Goal: Task Accomplishment & Management: Complete application form

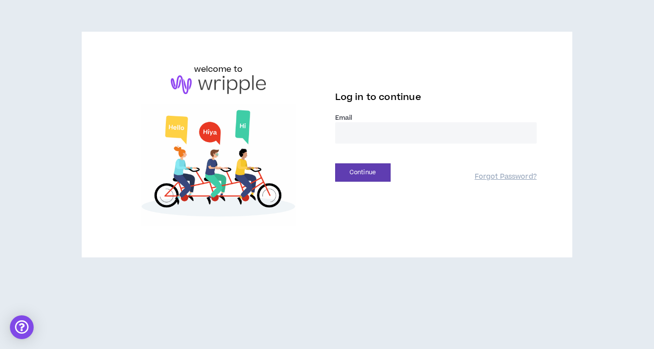
click at [389, 129] on input "email" at bounding box center [435, 132] width 201 height 21
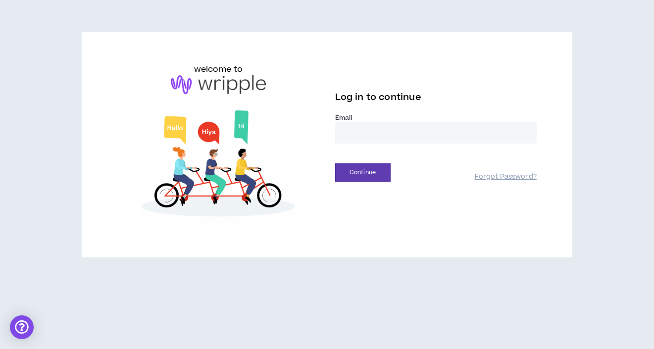
type input "**********"
click at [357, 174] on button "Continue" at bounding box center [362, 172] width 55 height 18
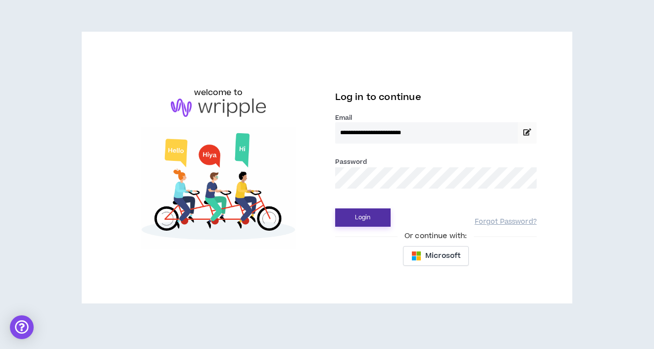
click at [371, 219] on button "Login" at bounding box center [362, 217] width 55 height 18
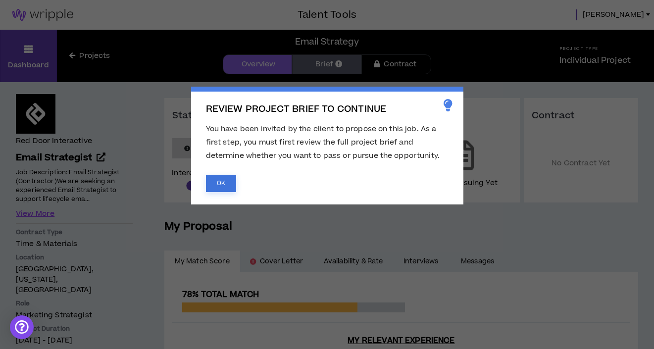
click at [226, 183] on button "OK" at bounding box center [221, 183] width 30 height 17
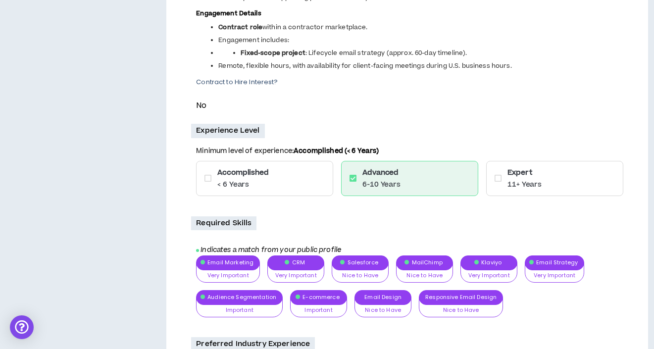
scroll to position [871, 0]
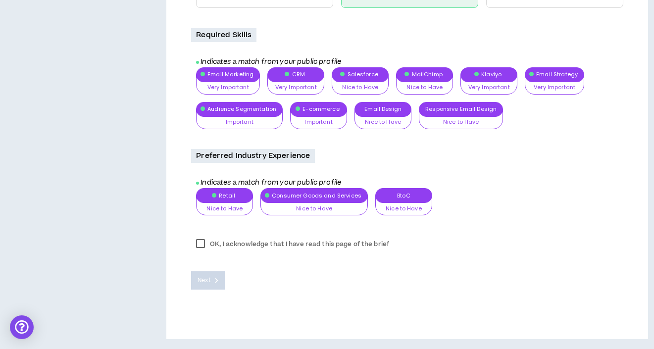
click at [203, 243] on label "OK, I acknowledge that I have read this page of the brief" at bounding box center [292, 244] width 203 height 15
click at [206, 287] on button "Next" at bounding box center [208, 280] width 34 height 18
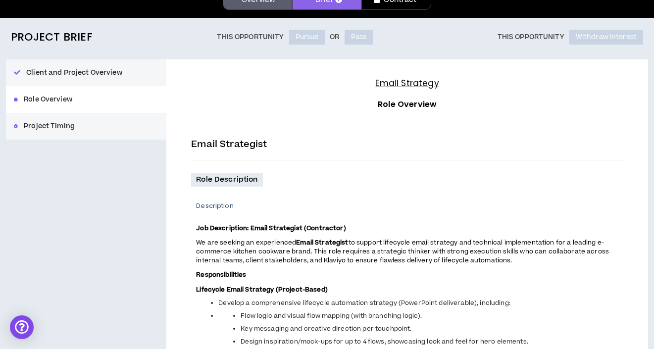
scroll to position [0, 0]
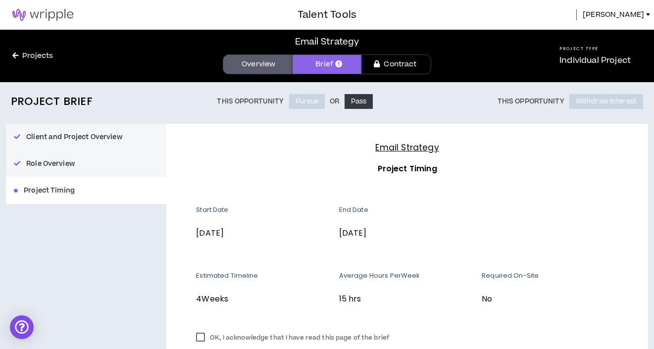
scroll to position [94, 0]
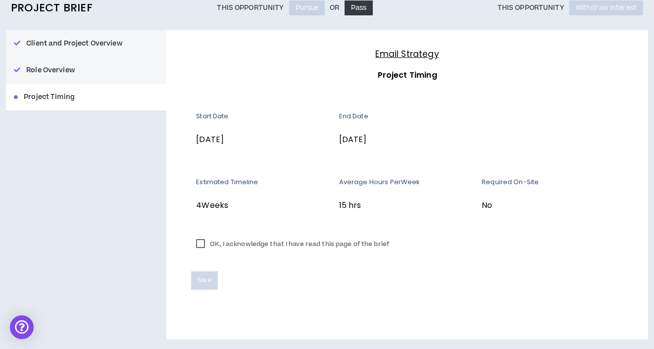
click at [202, 242] on label "OK, I acknowledge that I have read this page of the brief" at bounding box center [292, 244] width 203 height 15
click at [209, 277] on span "Save" at bounding box center [203, 280] width 13 height 9
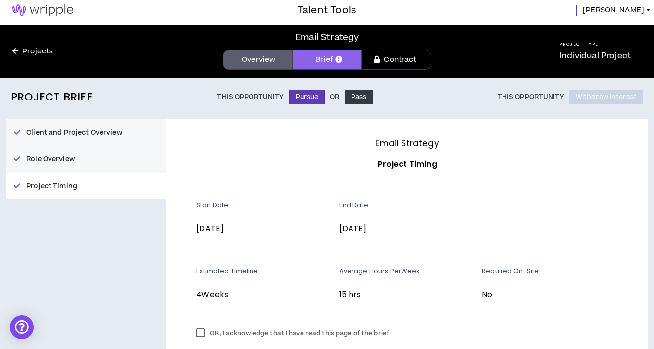
scroll to position [0, 0]
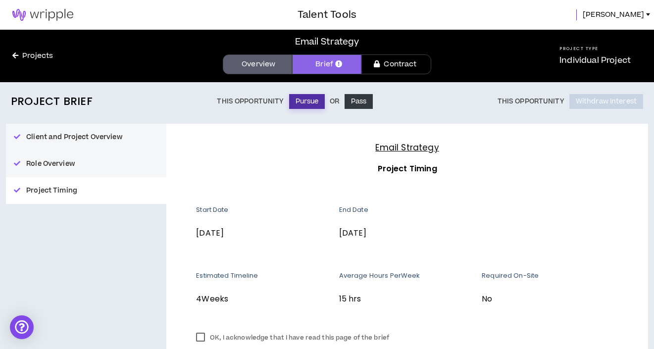
click at [307, 102] on button "Pursue" at bounding box center [307, 101] width 36 height 15
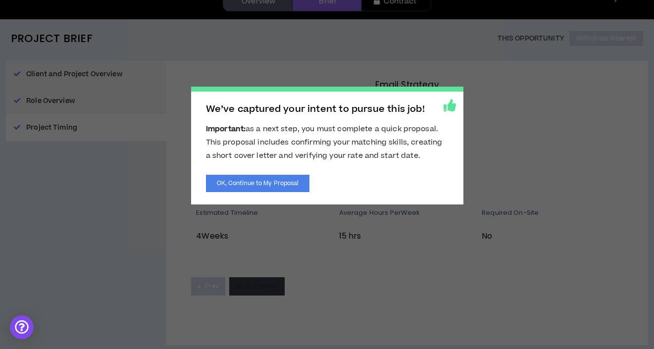
scroll to position [69, 0]
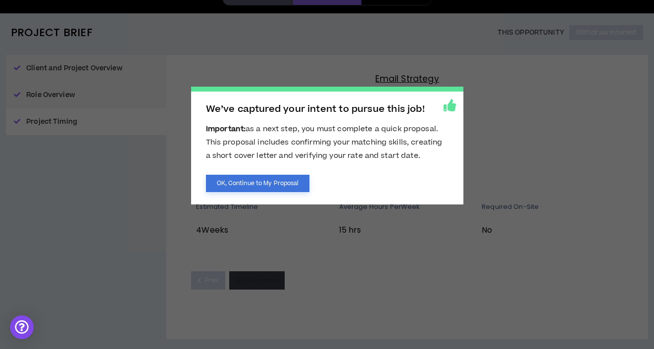
click at [284, 187] on button "OK, Continue to My Proposal" at bounding box center [258, 183] width 104 height 17
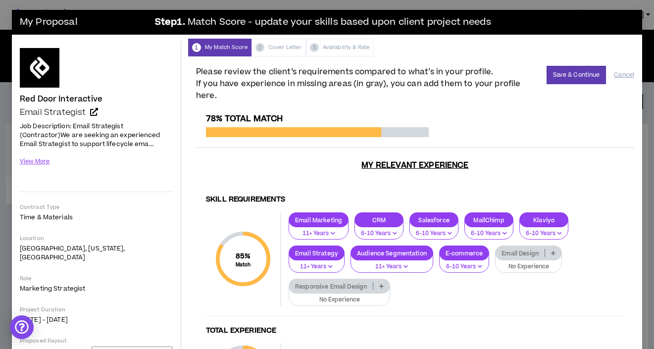
click at [519, 249] on p "Email Design" at bounding box center [519, 252] width 49 height 7
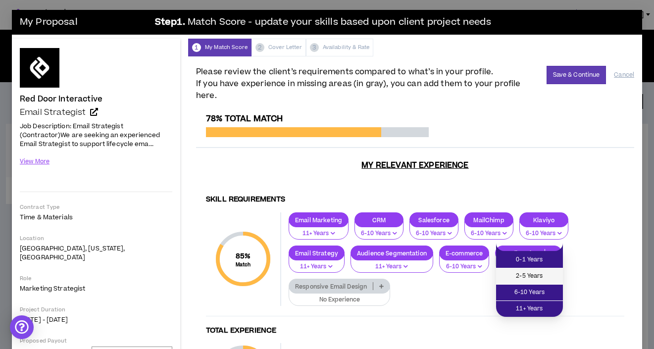
click at [509, 271] on span "2-5 Years" at bounding box center [529, 276] width 55 height 11
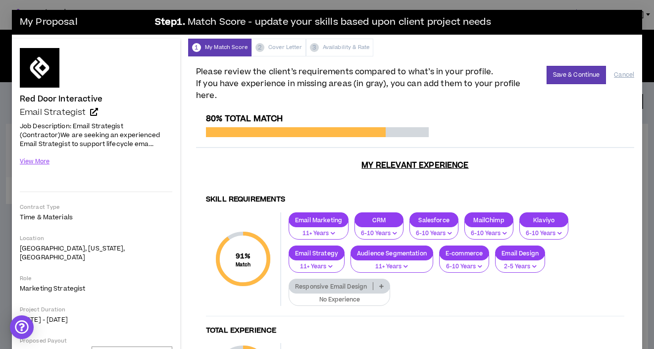
scroll to position [183, 0]
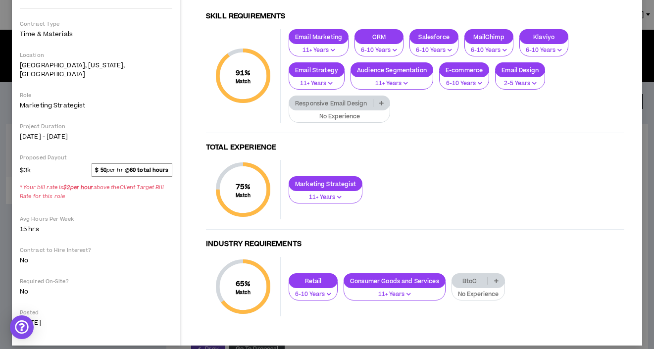
click at [495, 277] on p at bounding box center [496, 281] width 16 height 8
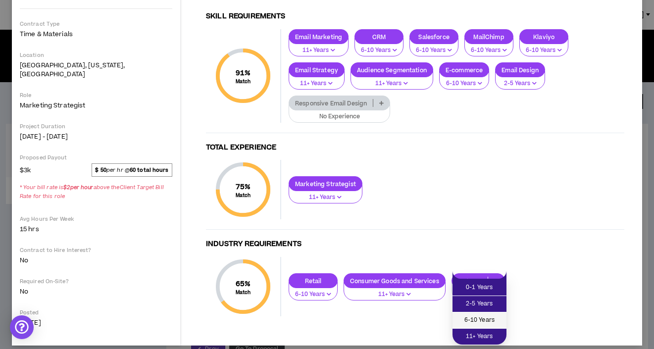
click at [486, 316] on span "6-10 Years" at bounding box center [479, 320] width 42 height 11
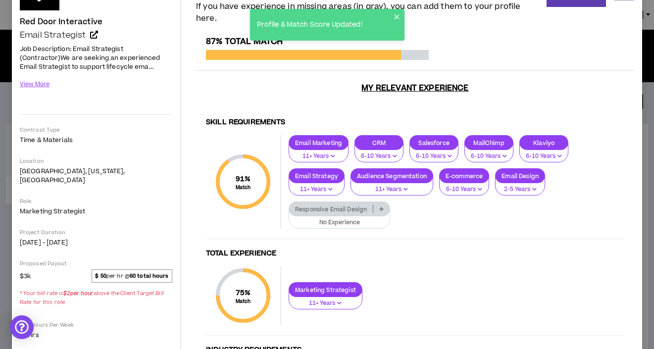
scroll to position [50, 0]
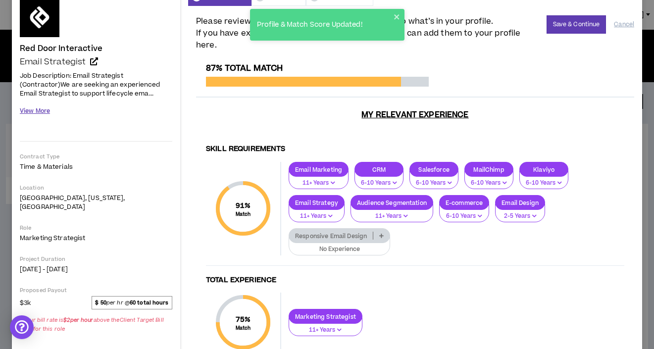
click at [35, 106] on button "View More" at bounding box center [35, 110] width 30 height 17
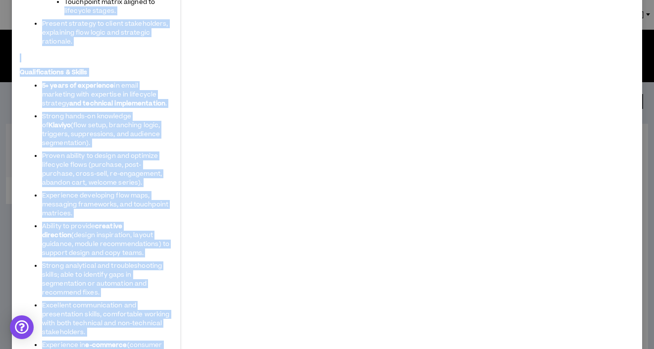
scroll to position [414, 0]
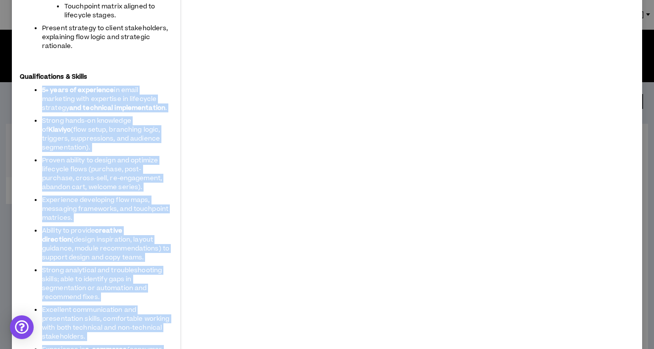
drag, startPoint x: 108, startPoint y: 238, endPoint x: 28, endPoint y: 83, distance: 174.2
click at [28, 83] on span "Job Description: Email Strategist (Contractor) We are seeking an experienced Em…" at bounding box center [96, 148] width 152 height 882
copy span "5+ years of experience in email marketing with expertise in lifecycle strategy …"
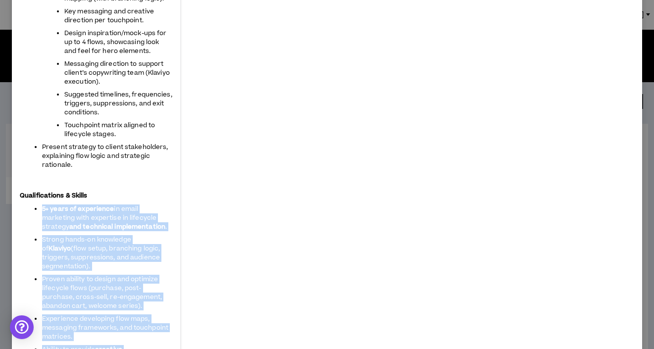
scroll to position [0, 0]
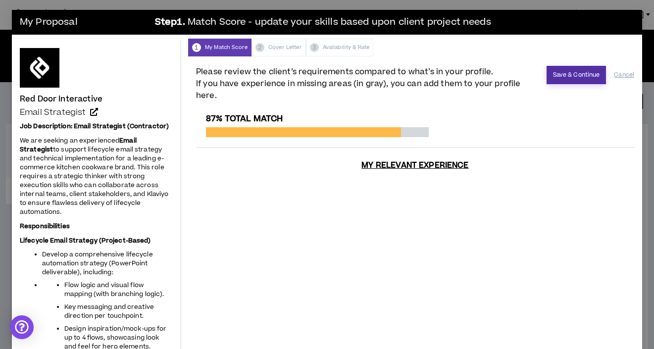
click at [583, 71] on button "Save & Continue" at bounding box center [576, 75] width 60 height 18
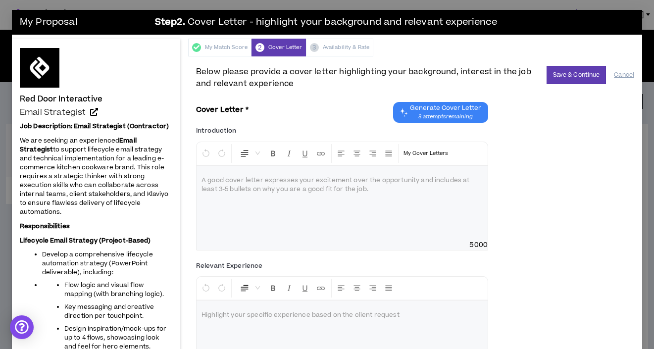
click at [239, 226] on div at bounding box center [341, 203] width 291 height 74
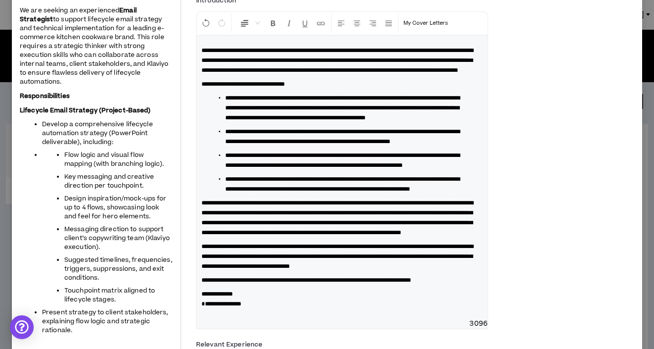
scroll to position [236, 0]
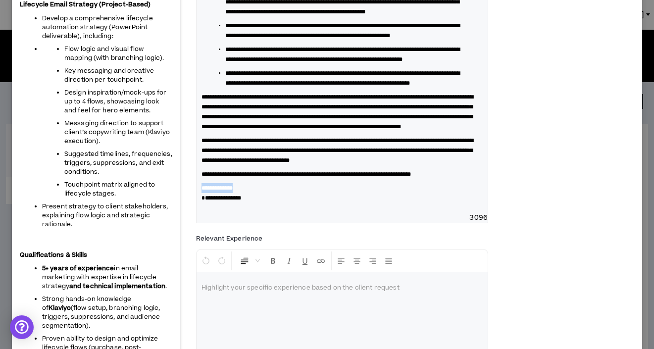
drag, startPoint x: 248, startPoint y: 246, endPoint x: 180, endPoint y: 245, distance: 68.3
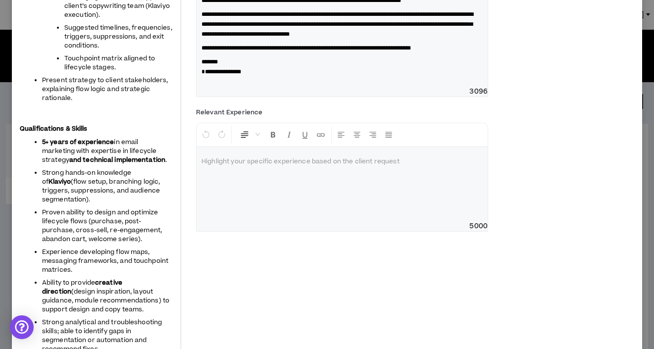
scroll to position [365, 0]
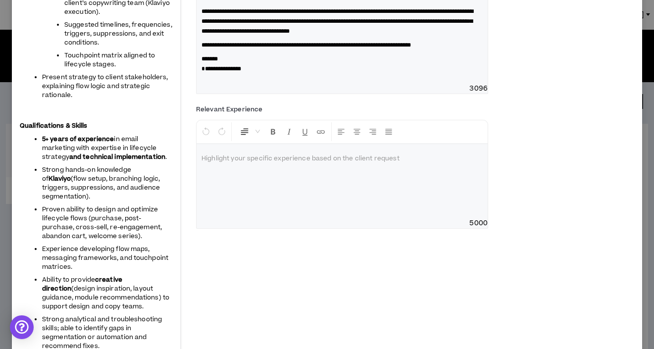
click at [242, 218] on div at bounding box center [341, 181] width 291 height 74
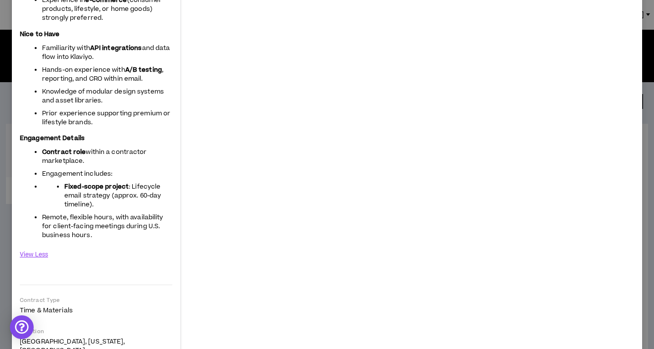
scroll to position [577, 0]
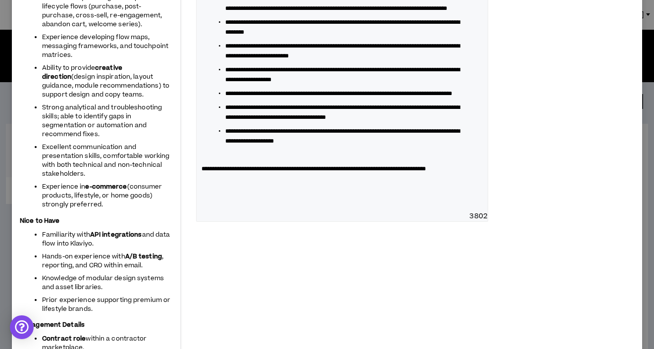
click at [426, 172] on span "**********" at bounding box center [313, 169] width 224 height 6
click at [319, 174] on p "**********" at bounding box center [341, 169] width 281 height 10
click at [261, 174] on p "**********" at bounding box center [341, 169] width 281 height 10
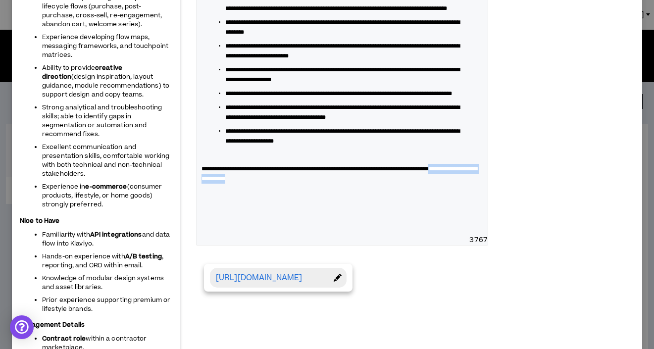
drag, startPoint x: 344, startPoint y: 259, endPoint x: 230, endPoint y: 259, distance: 114.3
click at [230, 184] on p "**********" at bounding box center [341, 174] width 281 height 20
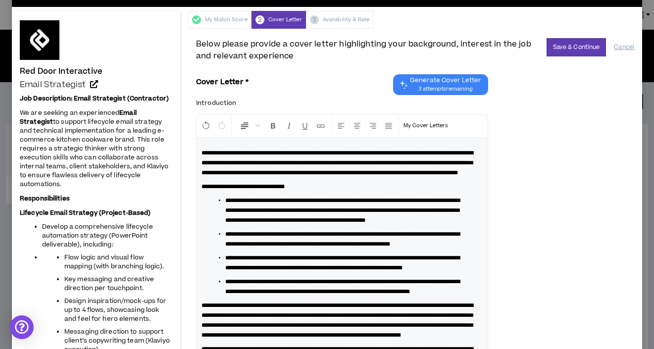
scroll to position [0, 0]
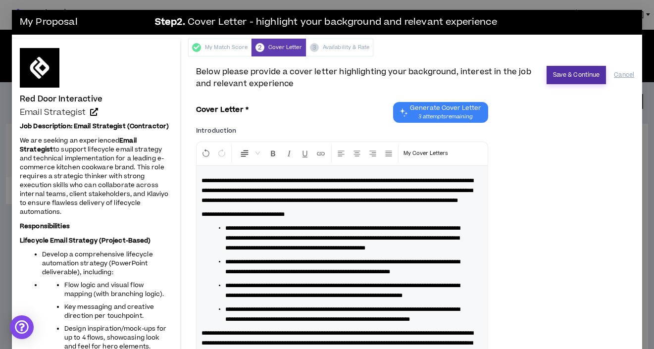
click at [575, 76] on button "Save & Continue" at bounding box center [576, 75] width 60 height 18
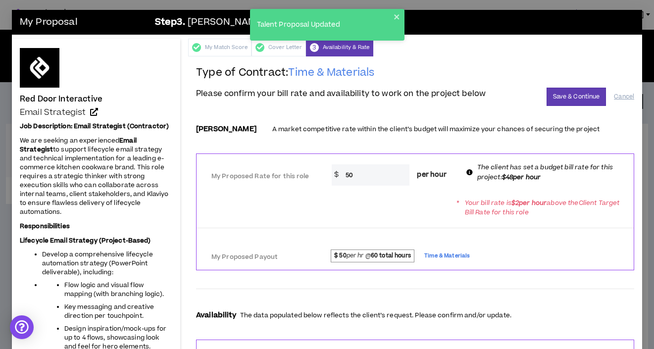
drag, startPoint x: 378, startPoint y: 176, endPoint x: 314, endPoint y: 175, distance: 64.4
click at [314, 175] on div "My Proposed Rate for this role * $ 50 per hour The client has set a budget bill…" at bounding box center [414, 173] width 437 height 31
type input "48"
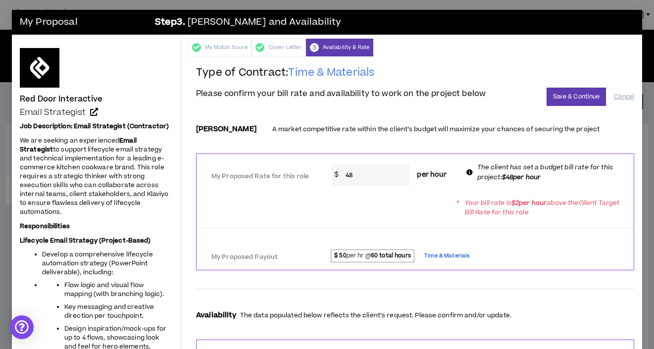
click at [360, 197] on div "* Your bill rate is $ 2 per hour above the Client Target Bill Rate for this role" at bounding box center [414, 208] width 437 height 28
click at [593, 93] on button "Save & Continue" at bounding box center [576, 97] width 60 height 18
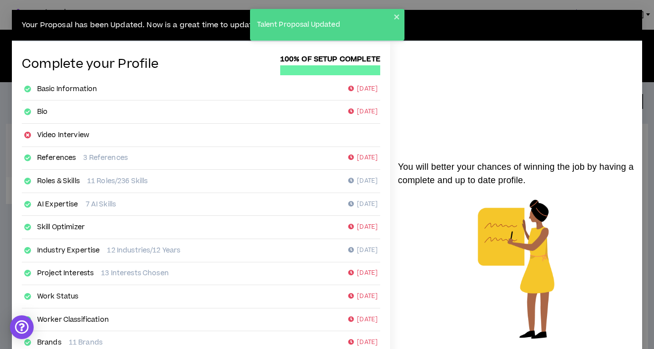
scroll to position [172, 0]
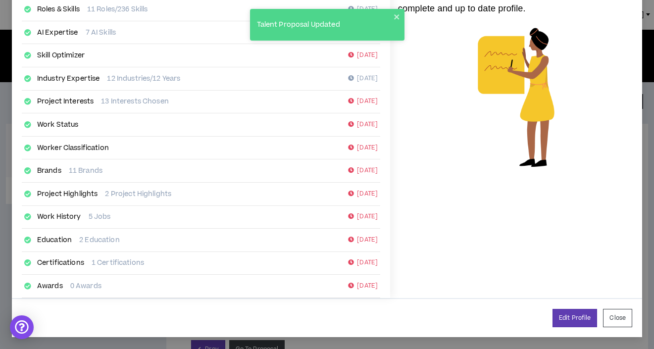
drag, startPoint x: 616, startPoint y: 318, endPoint x: 609, endPoint y: 344, distance: 26.7
click at [617, 319] on button "Close" at bounding box center [617, 318] width 29 height 18
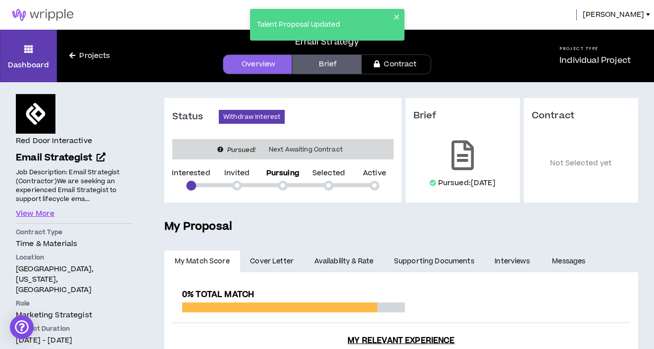
scroll to position [162, 0]
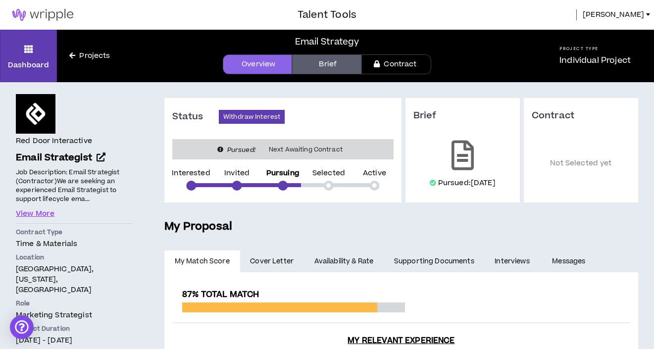
click at [39, 11] on img at bounding box center [43, 15] width 86 height 12
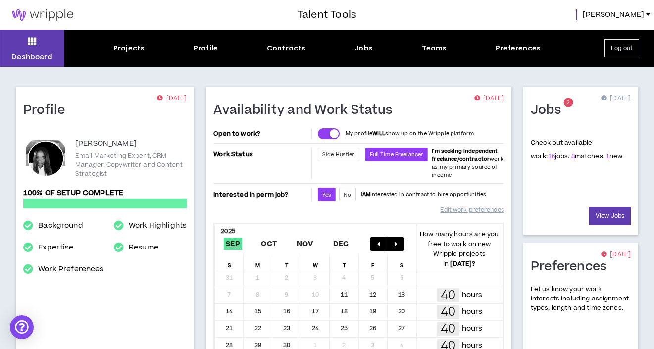
click at [369, 47] on div "Jobs" at bounding box center [363, 48] width 18 height 10
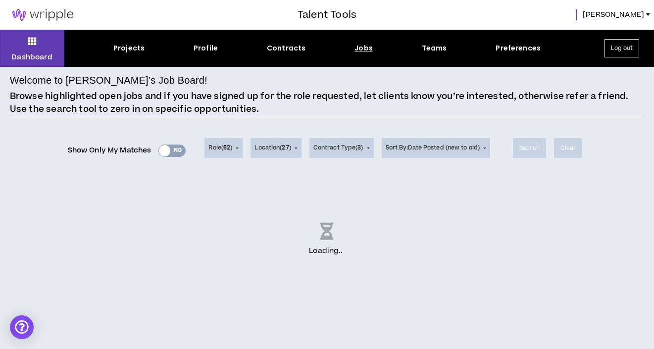
click at [39, 15] on img at bounding box center [43, 15] width 86 height 12
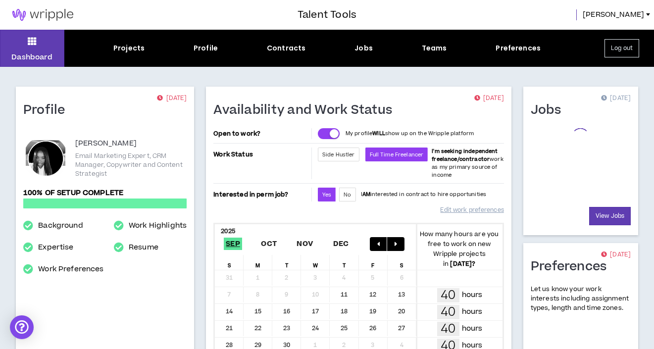
click at [357, 49] on div "Jobs" at bounding box center [363, 48] width 18 height 10
